Goal: Task Accomplishment & Management: Use online tool/utility

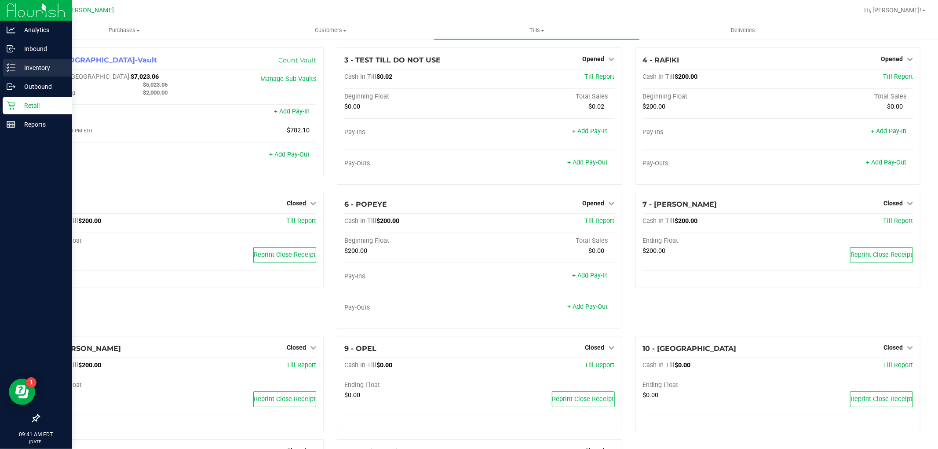
click at [11, 73] on div "Inventory" at bounding box center [37, 68] width 69 height 18
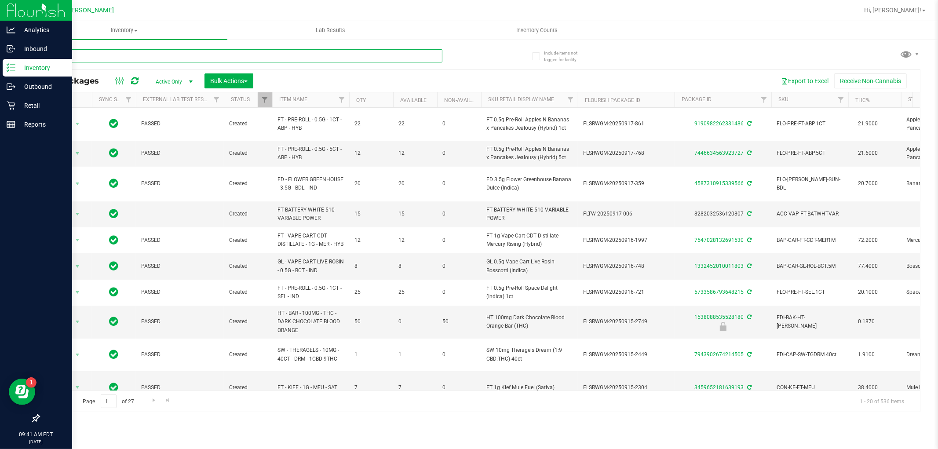
click at [254, 56] on input "text" at bounding box center [240, 55] width 403 height 13
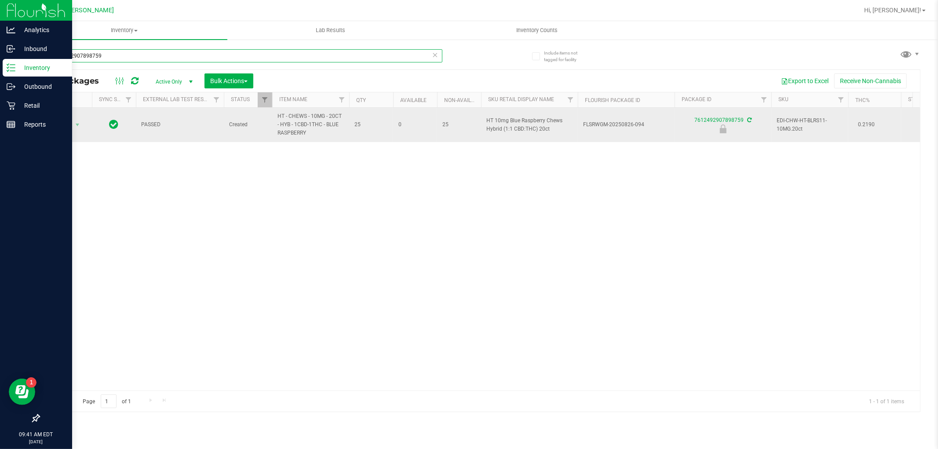
type input "7612492907898759"
click at [60, 121] on span "Action" at bounding box center [60, 125] width 24 height 12
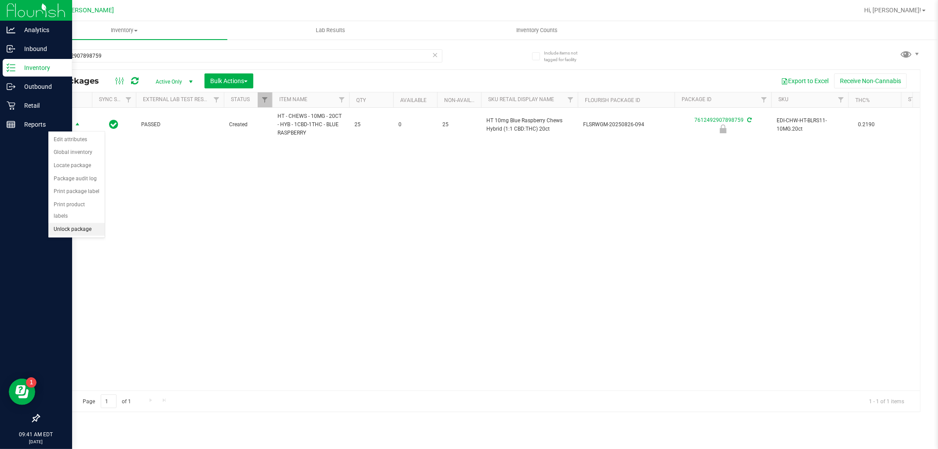
click at [77, 229] on li "Unlock package" at bounding box center [76, 229] width 56 height 13
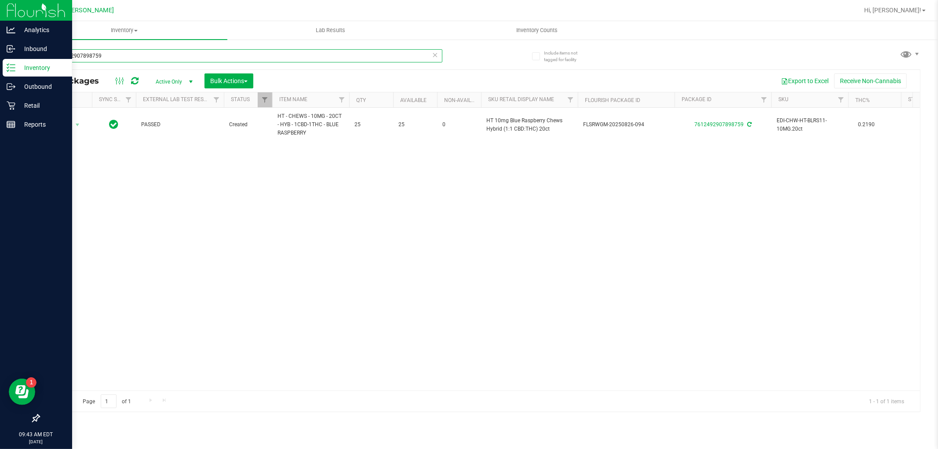
click at [135, 51] on input "7612492907898759" at bounding box center [240, 55] width 403 height 13
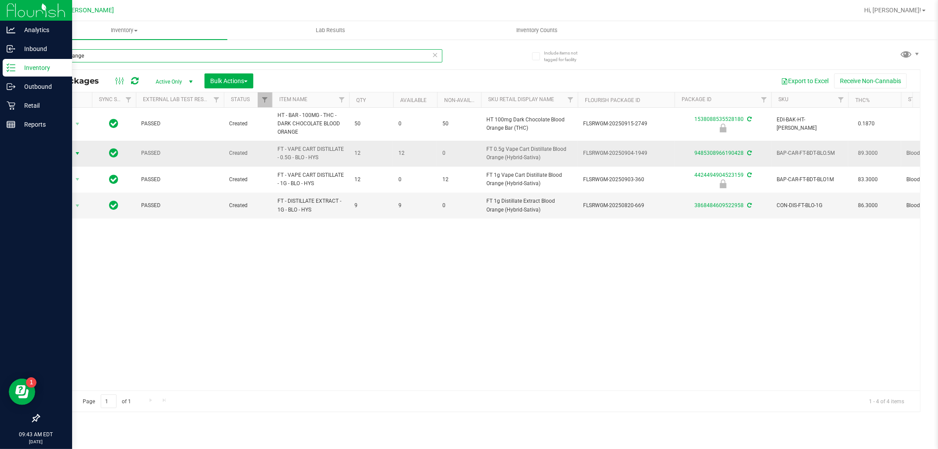
type input "blood orange"
click at [70, 152] on span "Action" at bounding box center [60, 153] width 24 height 12
click at [62, 149] on span "Action" at bounding box center [60, 153] width 24 height 12
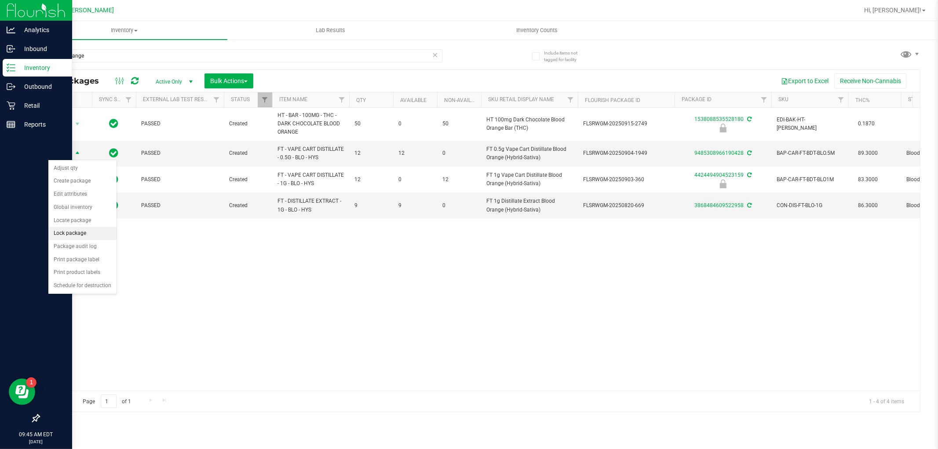
click at [79, 235] on li "Lock package" at bounding box center [82, 233] width 68 height 13
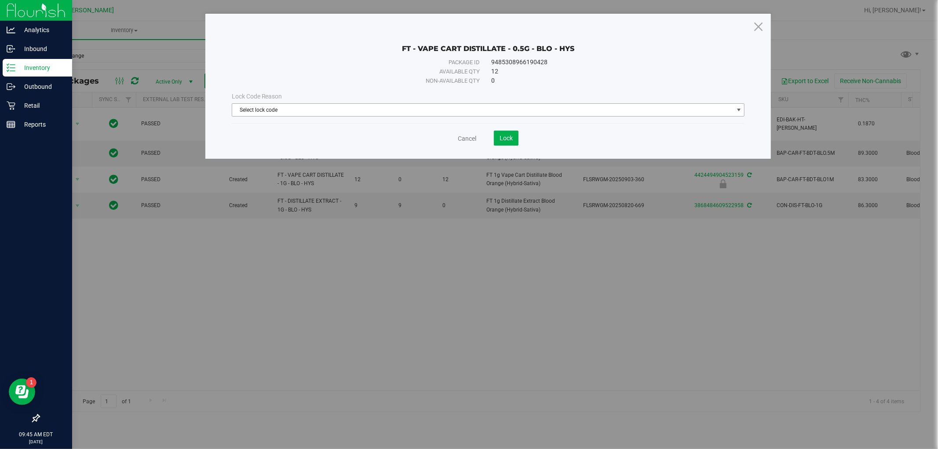
click at [346, 113] on span "Select lock code" at bounding box center [482, 110] width 501 height 12
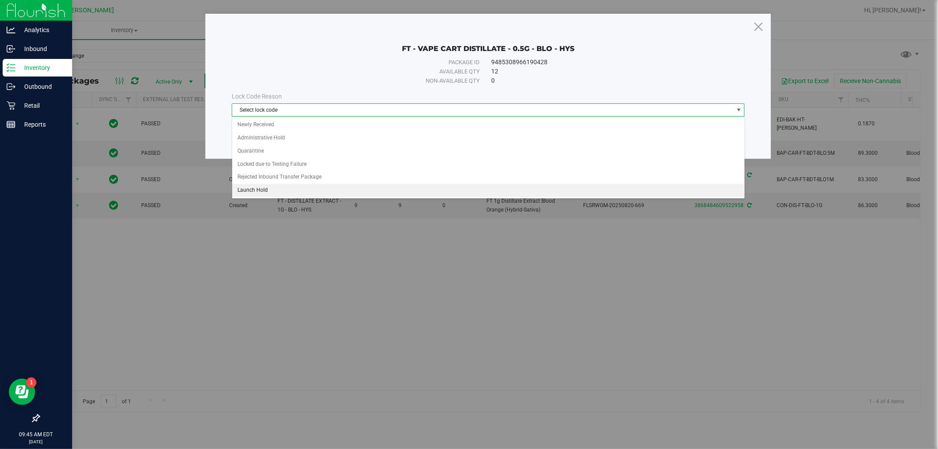
click at [260, 190] on li "Launch Hold" at bounding box center [488, 190] width 512 height 13
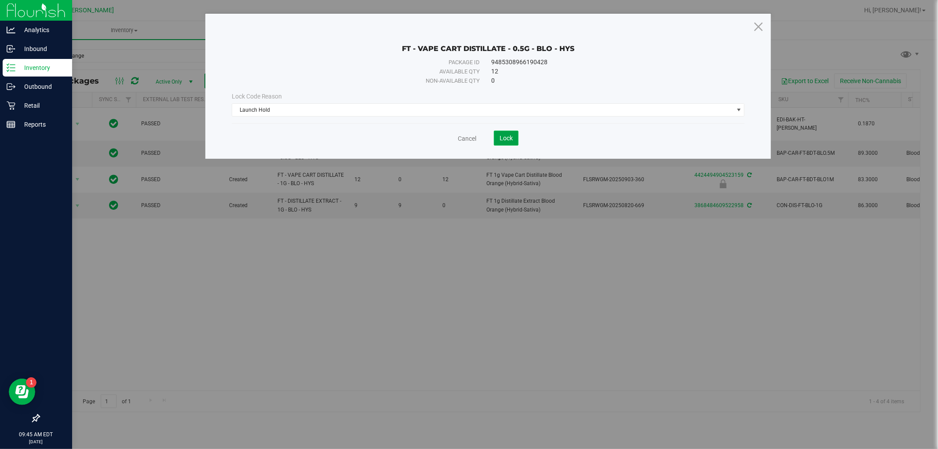
click at [514, 135] on button "Lock" at bounding box center [506, 138] width 25 height 15
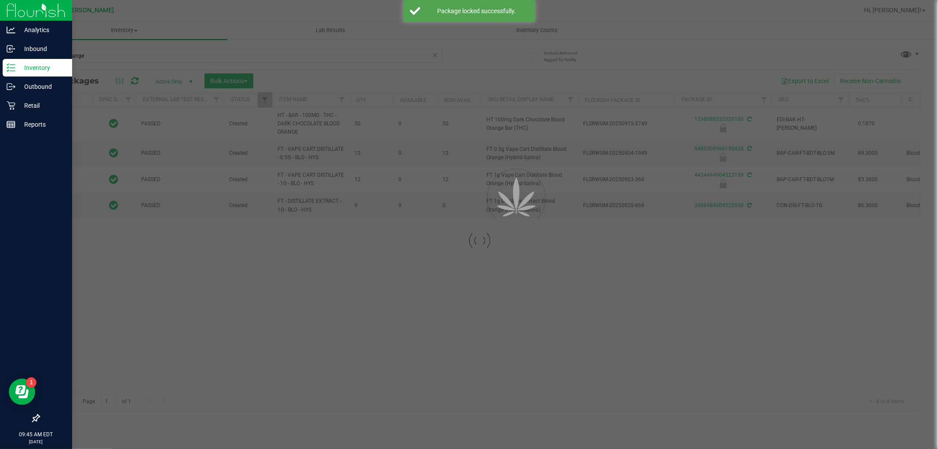
type input "[DATE]"
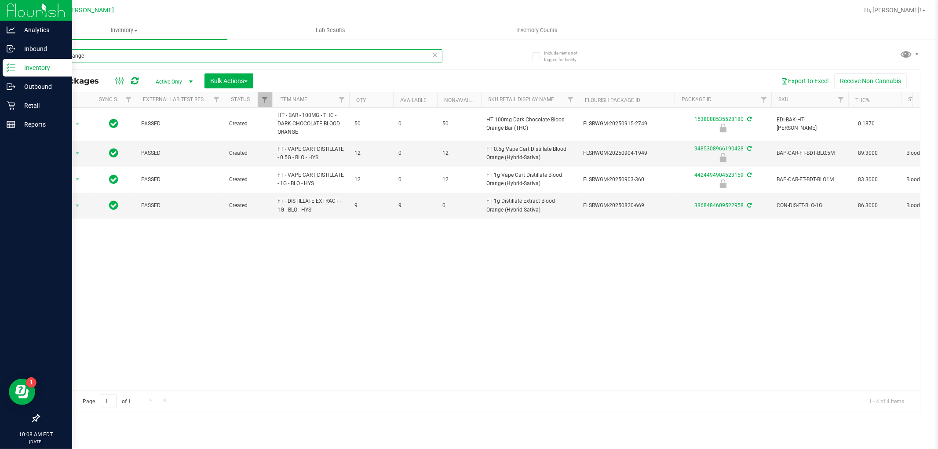
click at [153, 56] on input "blood orange" at bounding box center [240, 55] width 403 height 13
type input "Slime bomb"
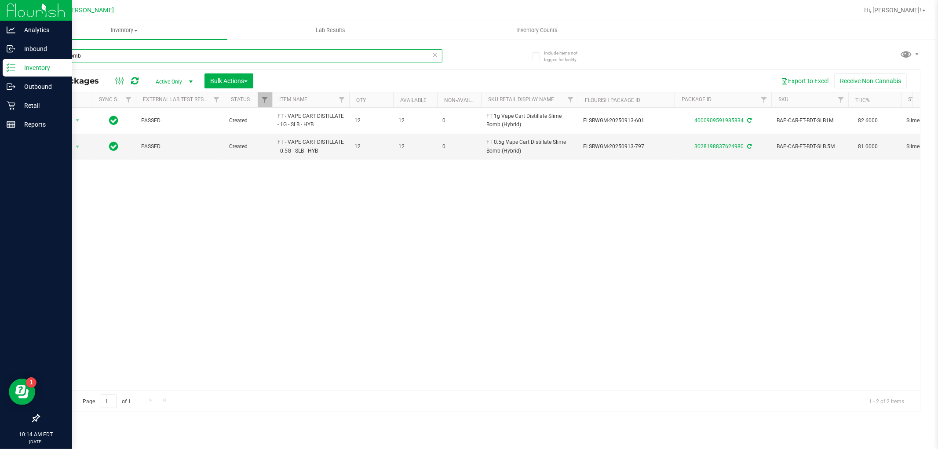
click at [174, 51] on input "Slime bomb" at bounding box center [240, 55] width 403 height 13
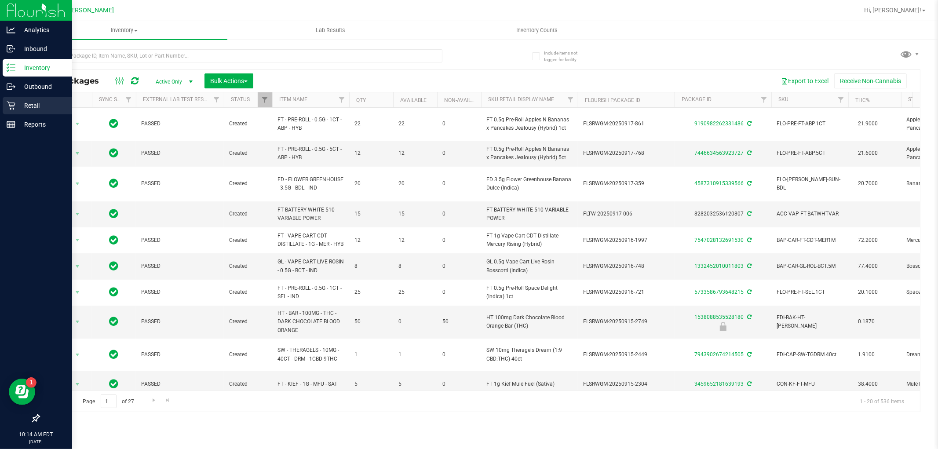
click at [7, 105] on icon at bounding box center [11, 105] width 9 height 9
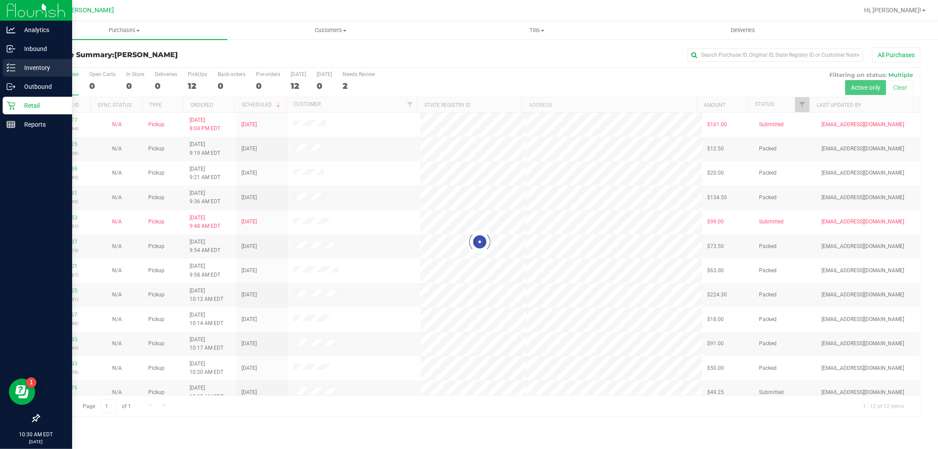
click at [7, 70] on icon at bounding box center [11, 67] width 9 height 9
click at [40, 66] on p "Inventory" at bounding box center [41, 67] width 53 height 11
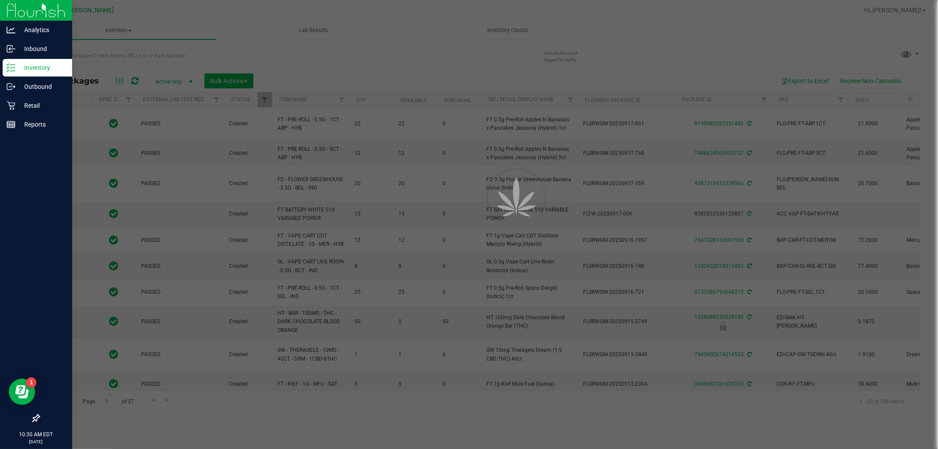
click at [191, 59] on div at bounding box center [469, 224] width 938 height 449
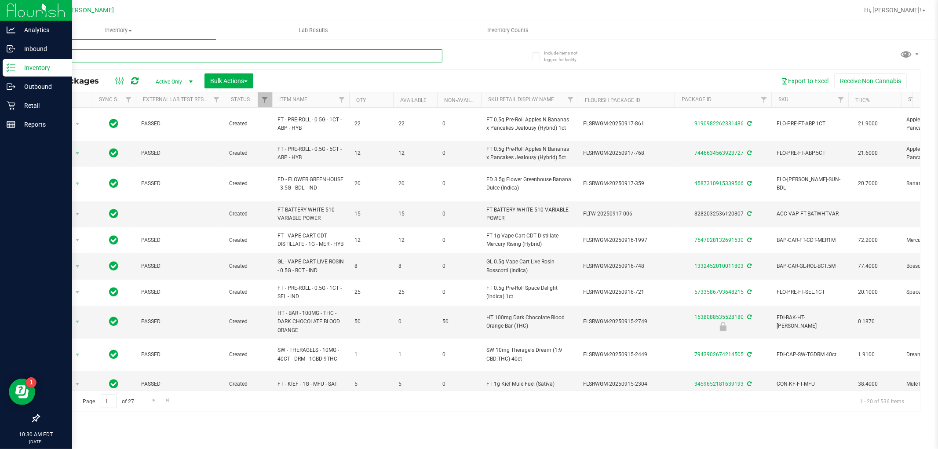
click at [167, 55] on input "text" at bounding box center [240, 55] width 403 height 13
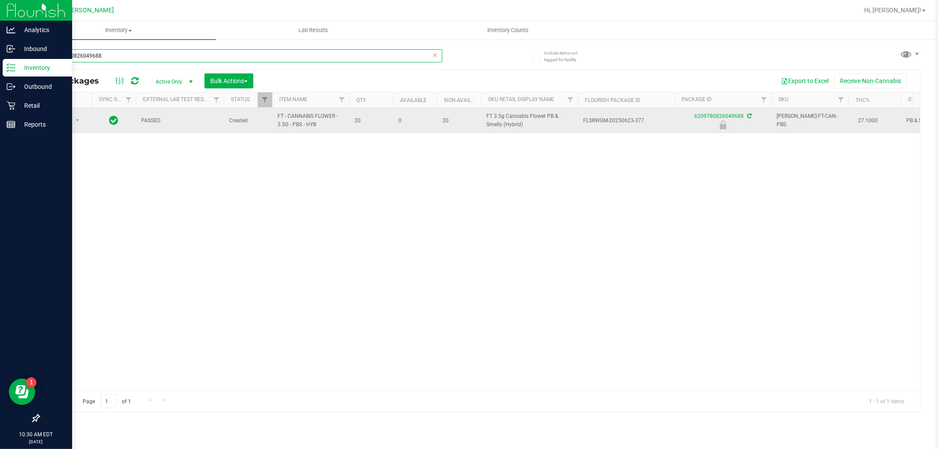
type input "6209780826049688"
click at [56, 124] on span "Action" at bounding box center [60, 120] width 24 height 12
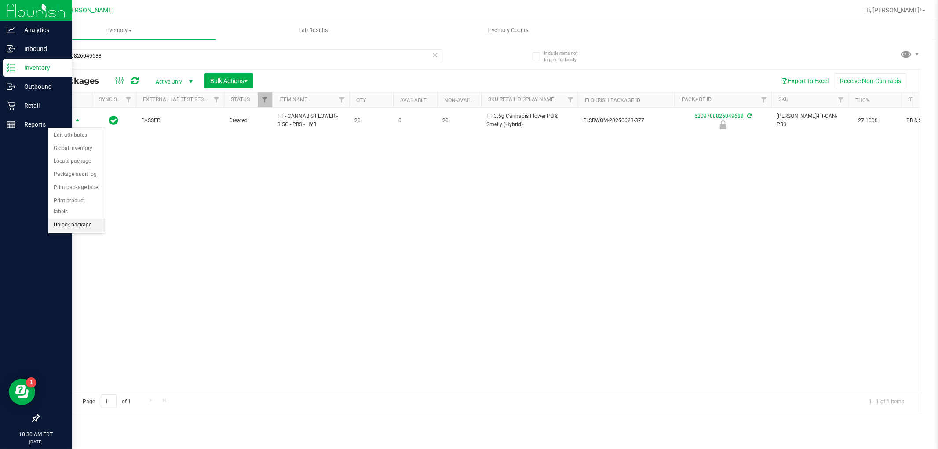
click at [70, 231] on li "Unlock package" at bounding box center [76, 224] width 56 height 13
